Goal: Task Accomplishment & Management: Manage account settings

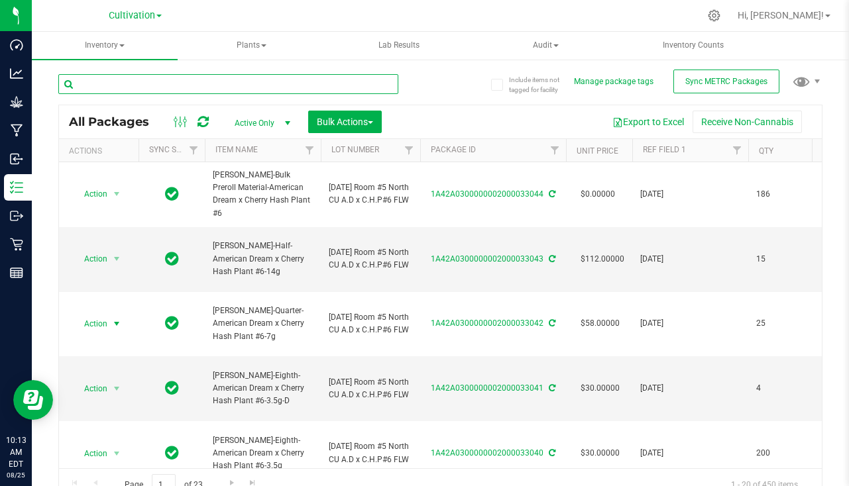
click at [241, 91] on input "text" at bounding box center [228, 84] width 340 height 20
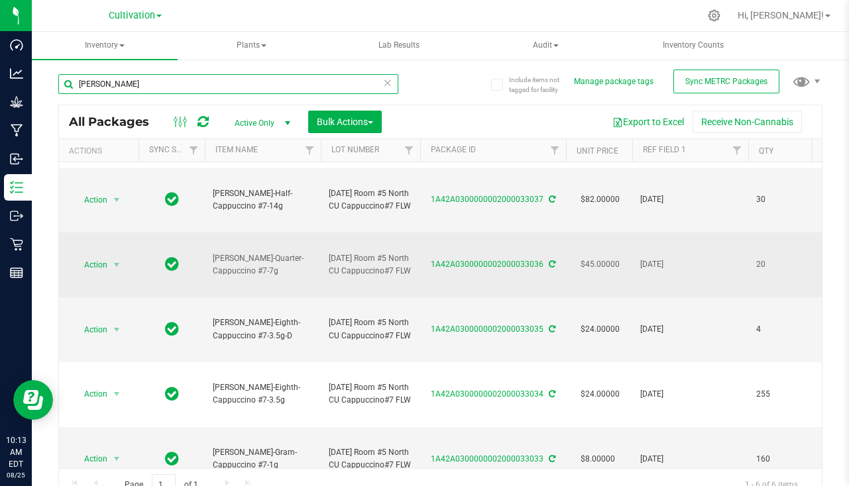
scroll to position [66, 0]
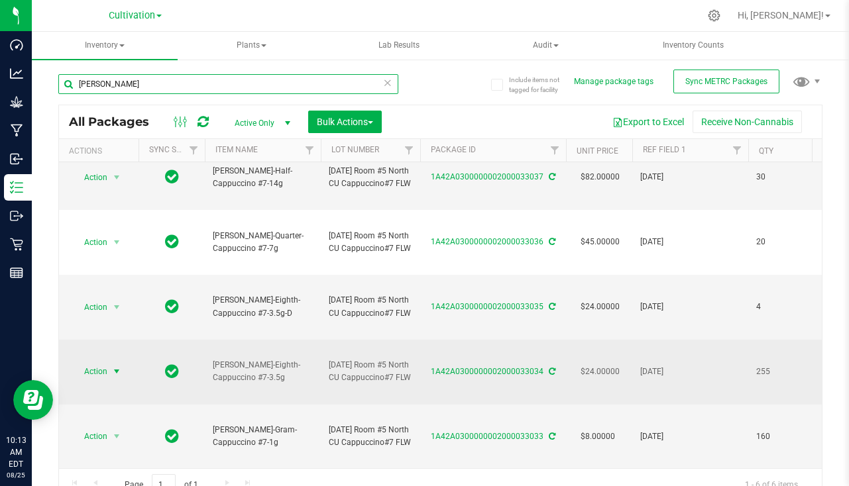
type input "[PERSON_NAME]"
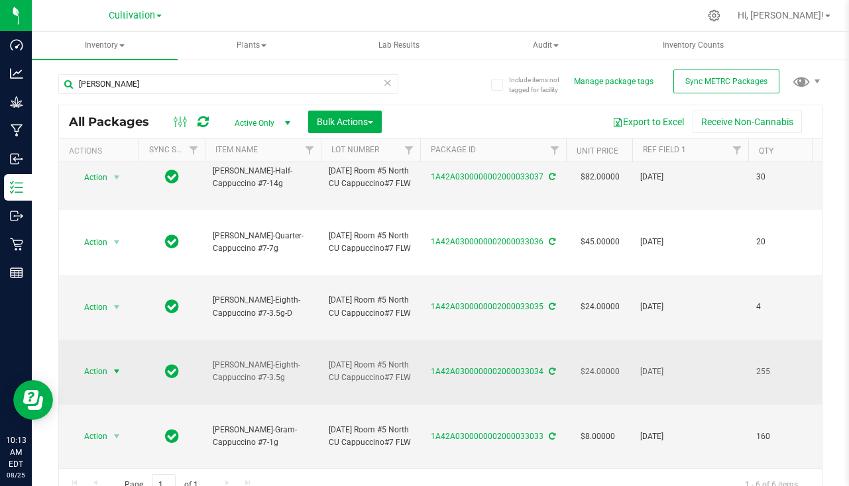
click at [118, 369] on span "select" at bounding box center [116, 371] width 11 height 11
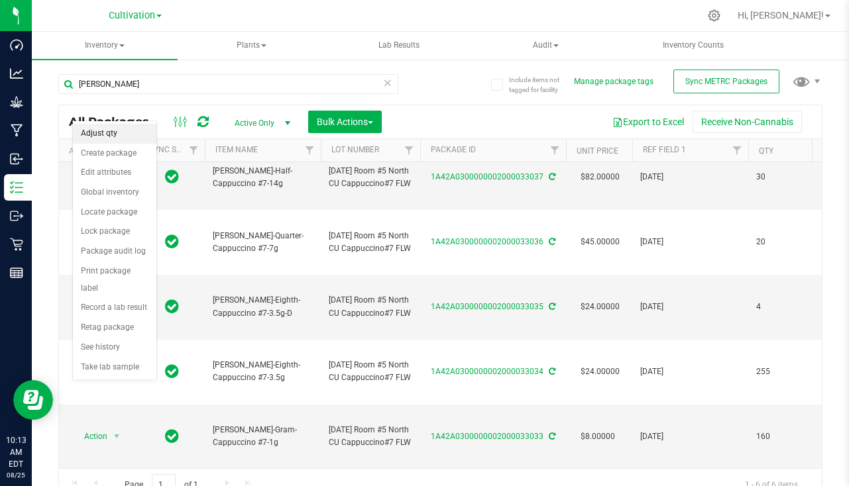
click at [108, 126] on li "Adjust qty" at bounding box center [114, 134] width 83 height 20
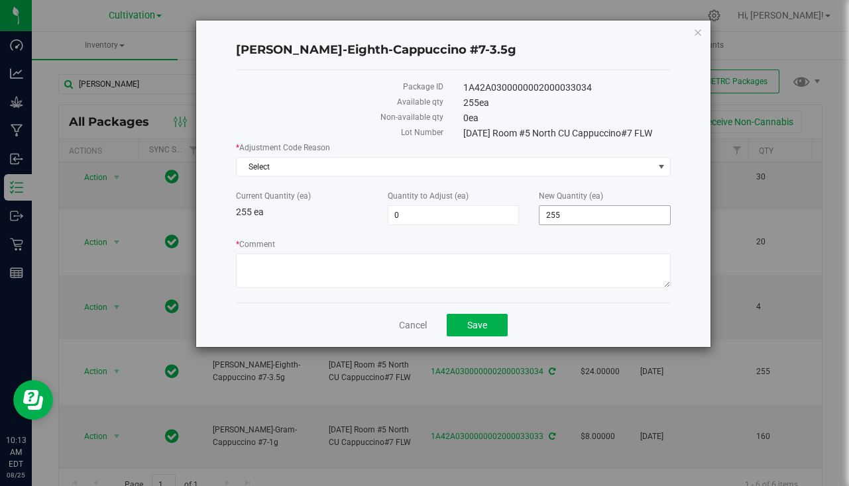
click at [609, 220] on span "255 255" at bounding box center [605, 215] width 132 height 20
type input "254"
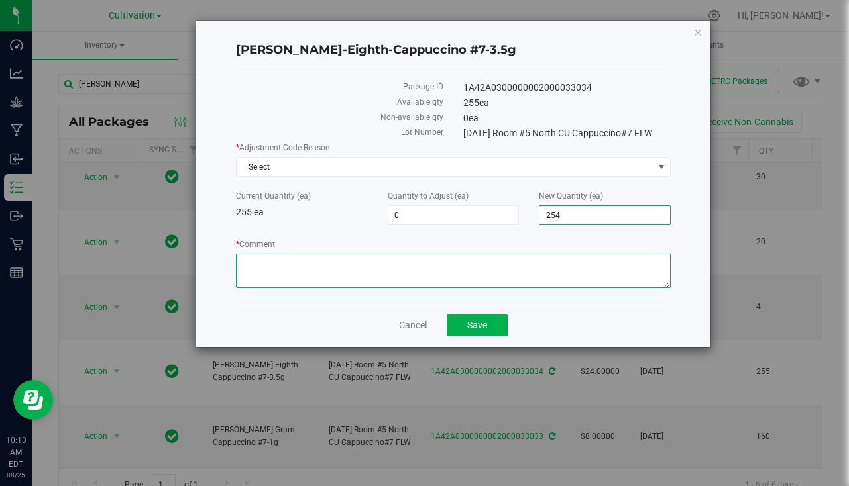
type input "-1"
type input "254"
click at [418, 270] on textarea "* Comment" at bounding box center [453, 271] width 435 height 34
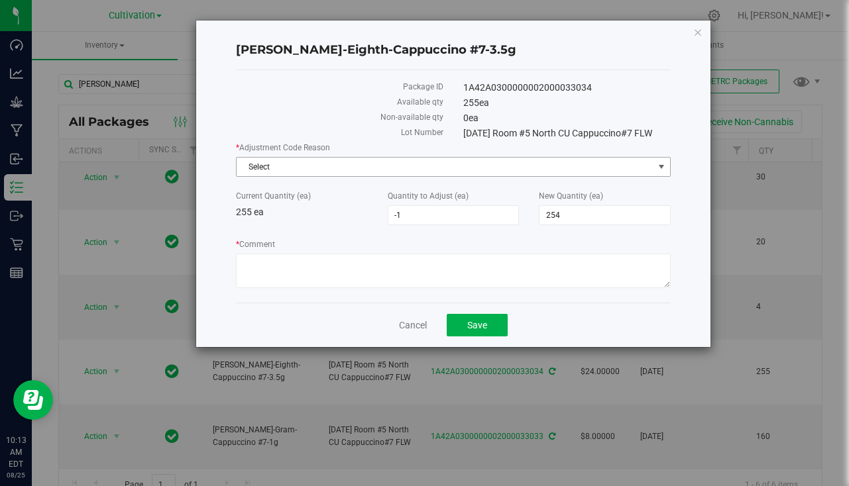
click at [329, 164] on span "Select" at bounding box center [445, 167] width 417 height 19
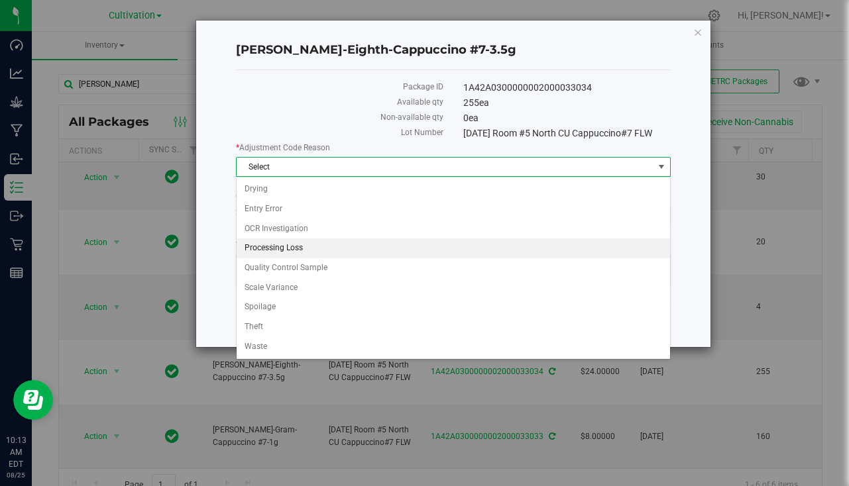
click at [299, 247] on li "Processing Loss" at bounding box center [453, 249] width 433 height 20
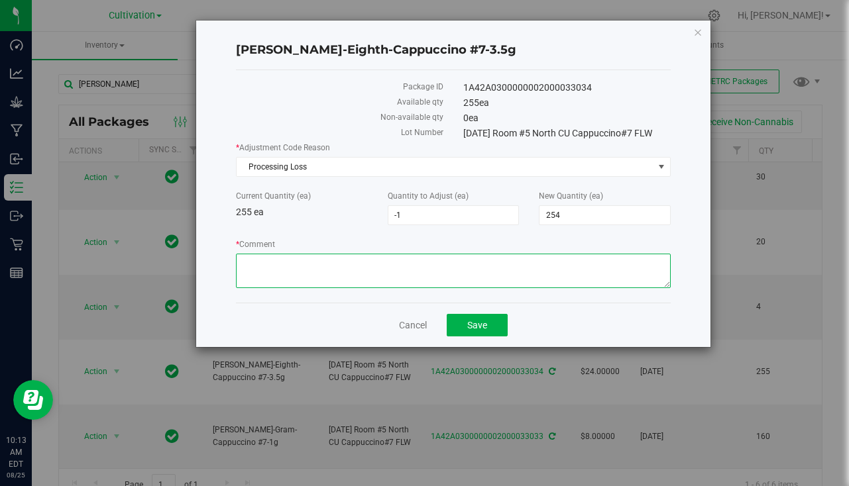
click at [289, 268] on textarea "* Comment" at bounding box center [453, 271] width 435 height 34
click at [659, 261] on textarea "* Comment" at bounding box center [453, 271] width 435 height 34
click at [375, 272] on textarea "* Comment" at bounding box center [453, 271] width 435 height 34
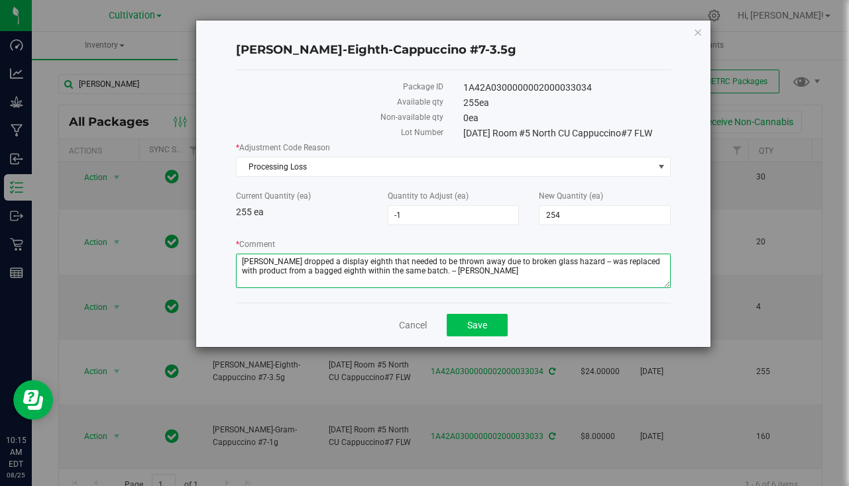
type textarea "[PERSON_NAME] dropped a display eighth that needed to be thrown away due to bro…"
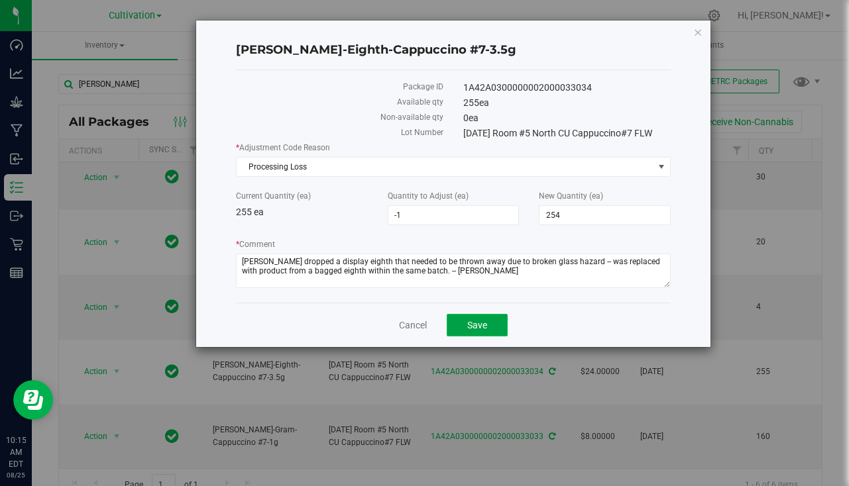
click at [469, 334] on button "Save" at bounding box center [477, 325] width 61 height 23
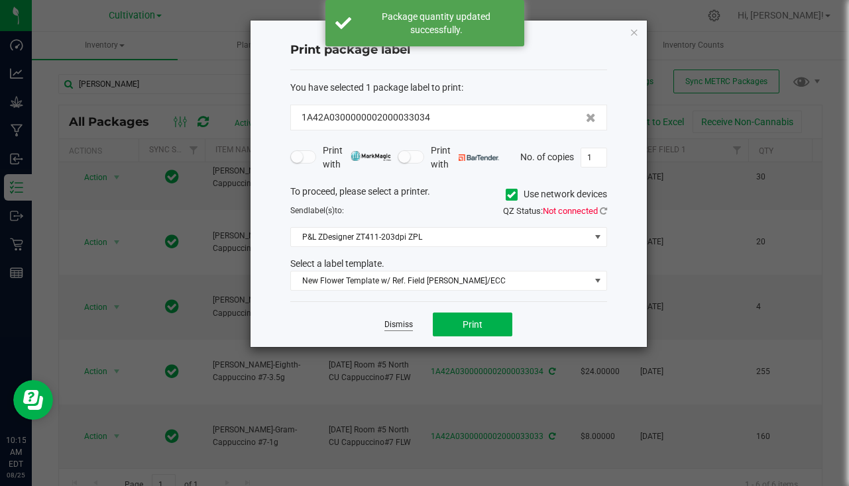
click at [410, 326] on link "Dismiss" at bounding box center [398, 324] width 28 height 11
